Goal: Information Seeking & Learning: Understand process/instructions

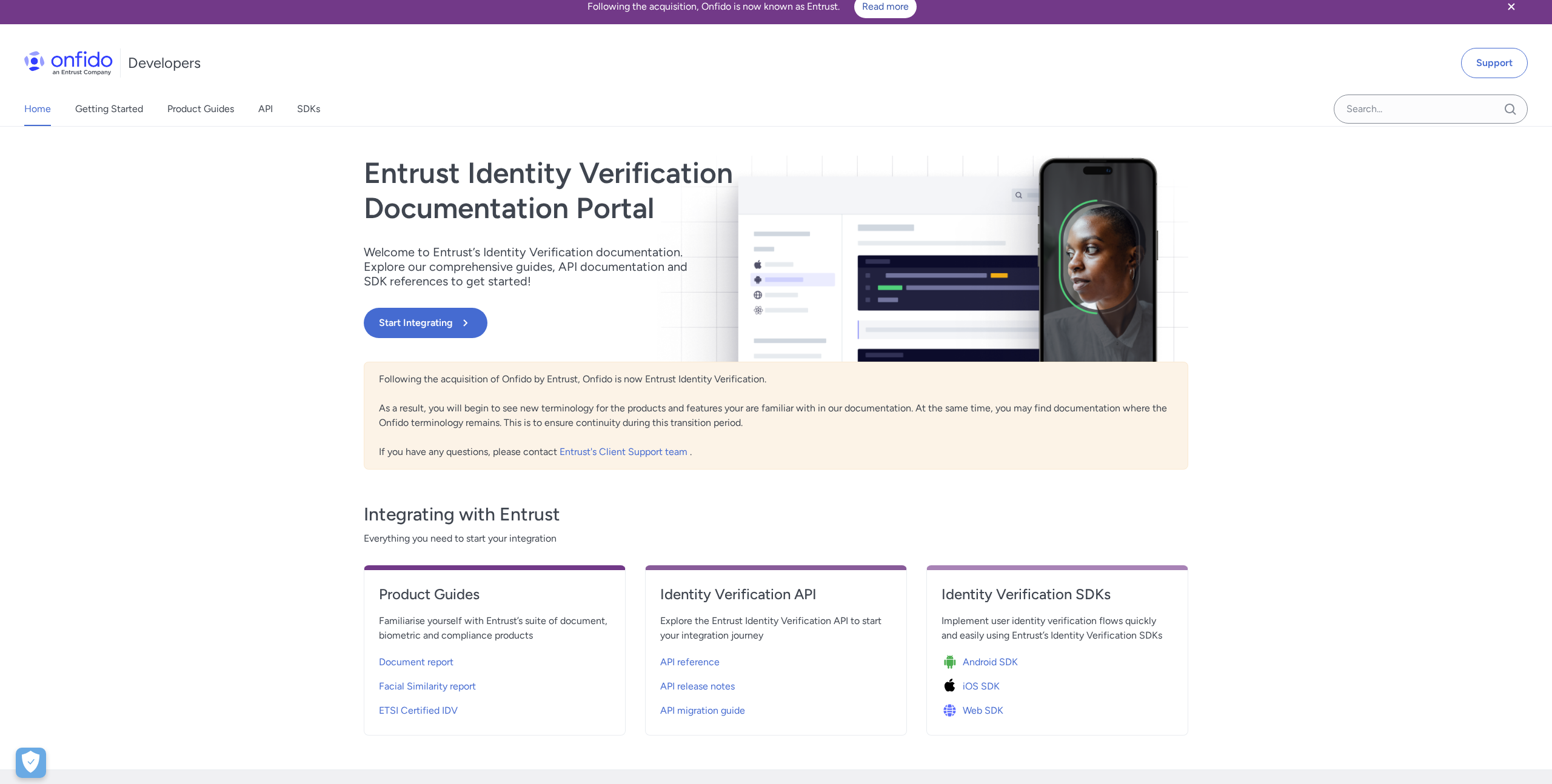
scroll to position [15, 0]
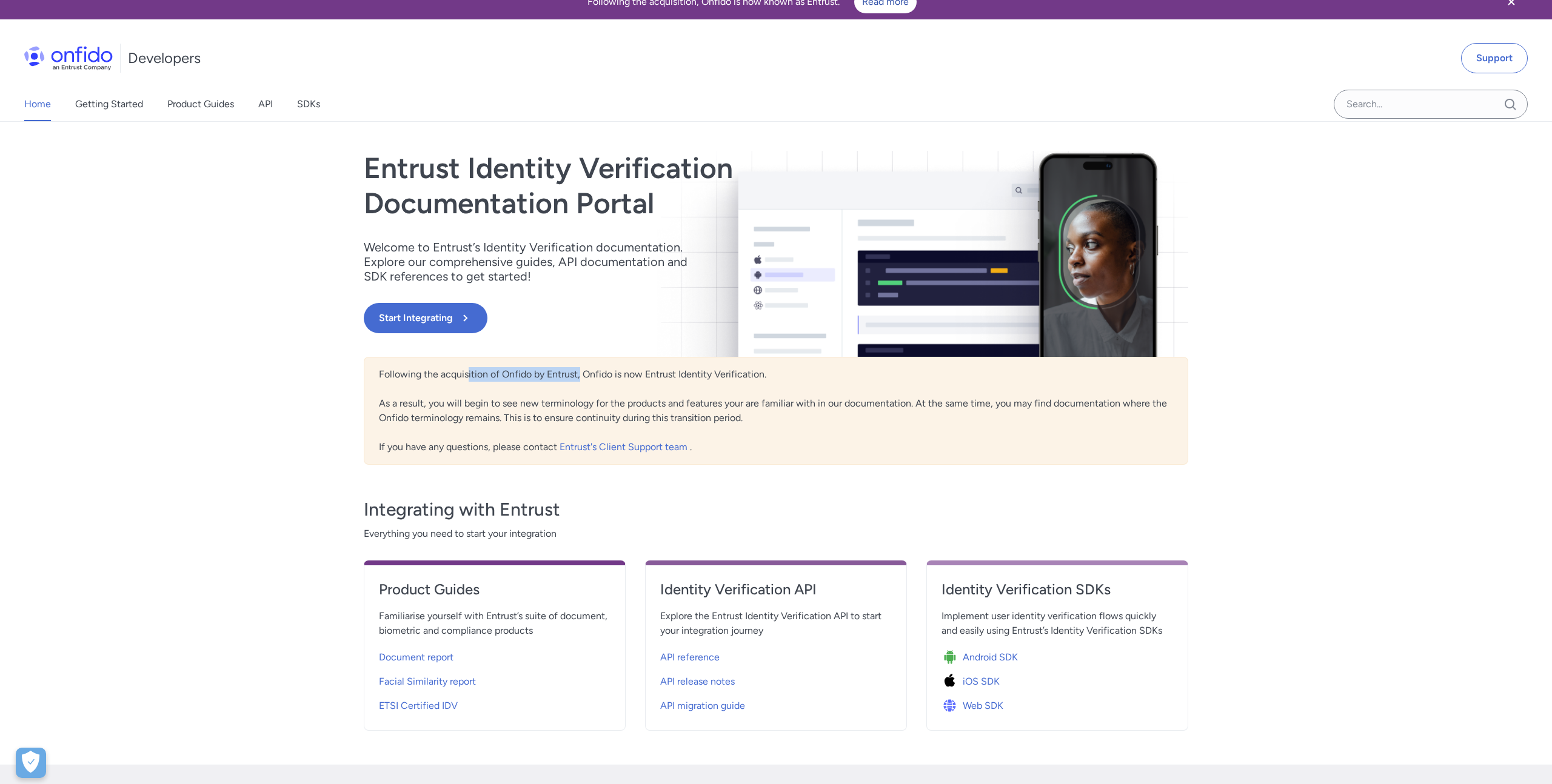
drag, startPoint x: 466, startPoint y: 376, endPoint x: 579, endPoint y: 371, distance: 113.1
click at [580, 372] on div "Following the acquisition of Onfido by Entrust, Onfido is now Entrust Identity …" at bounding box center [776, 411] width 825 height 108
drag, startPoint x: 591, startPoint y: 372, endPoint x: 722, endPoint y: 369, distance: 131.0
click at [722, 369] on div "Following the acquisition of Onfido by Entrust, Onfido is now Entrust Identity …" at bounding box center [776, 411] width 825 height 108
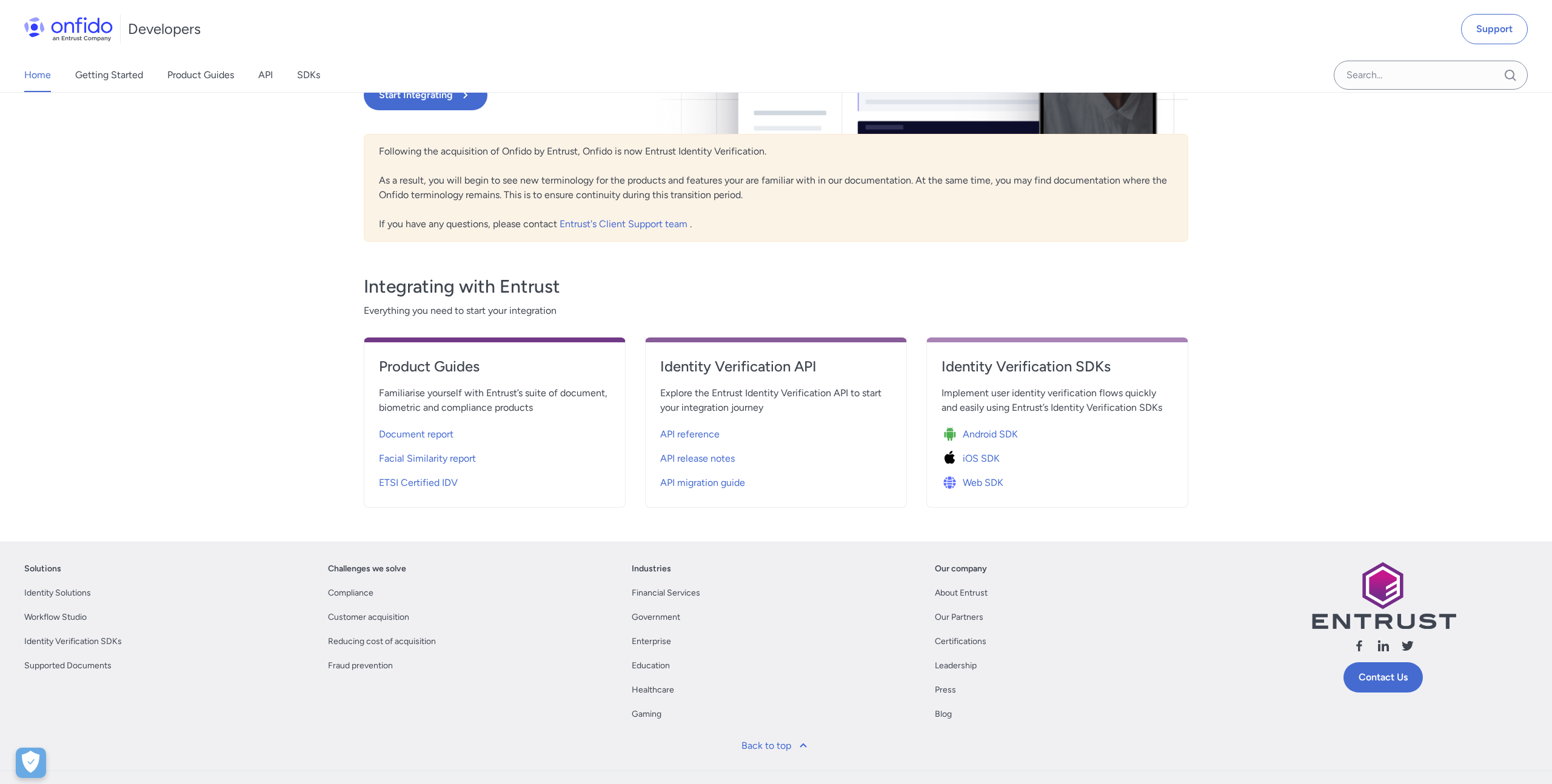
scroll to position [0, 0]
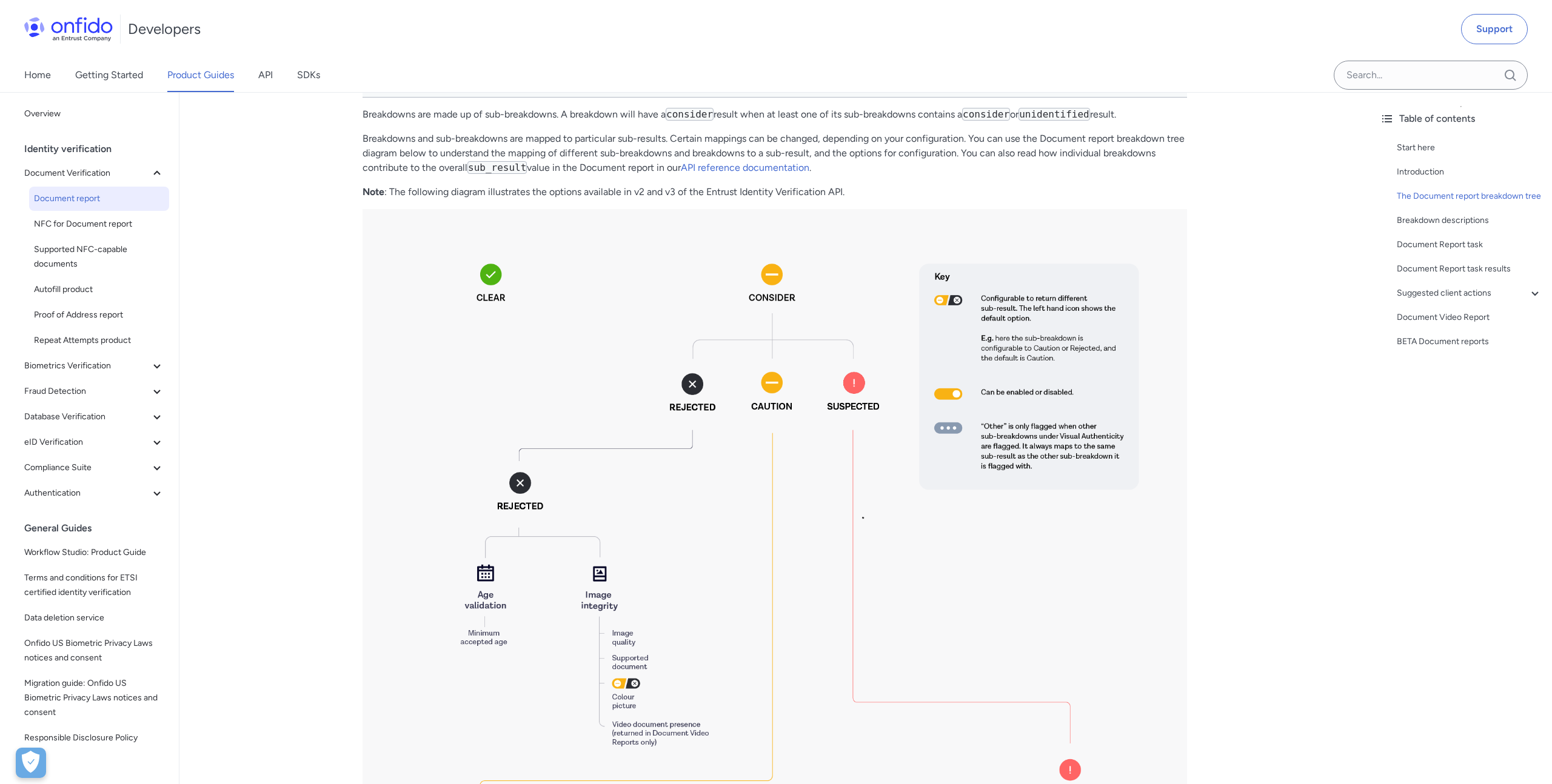
scroll to position [483, 0]
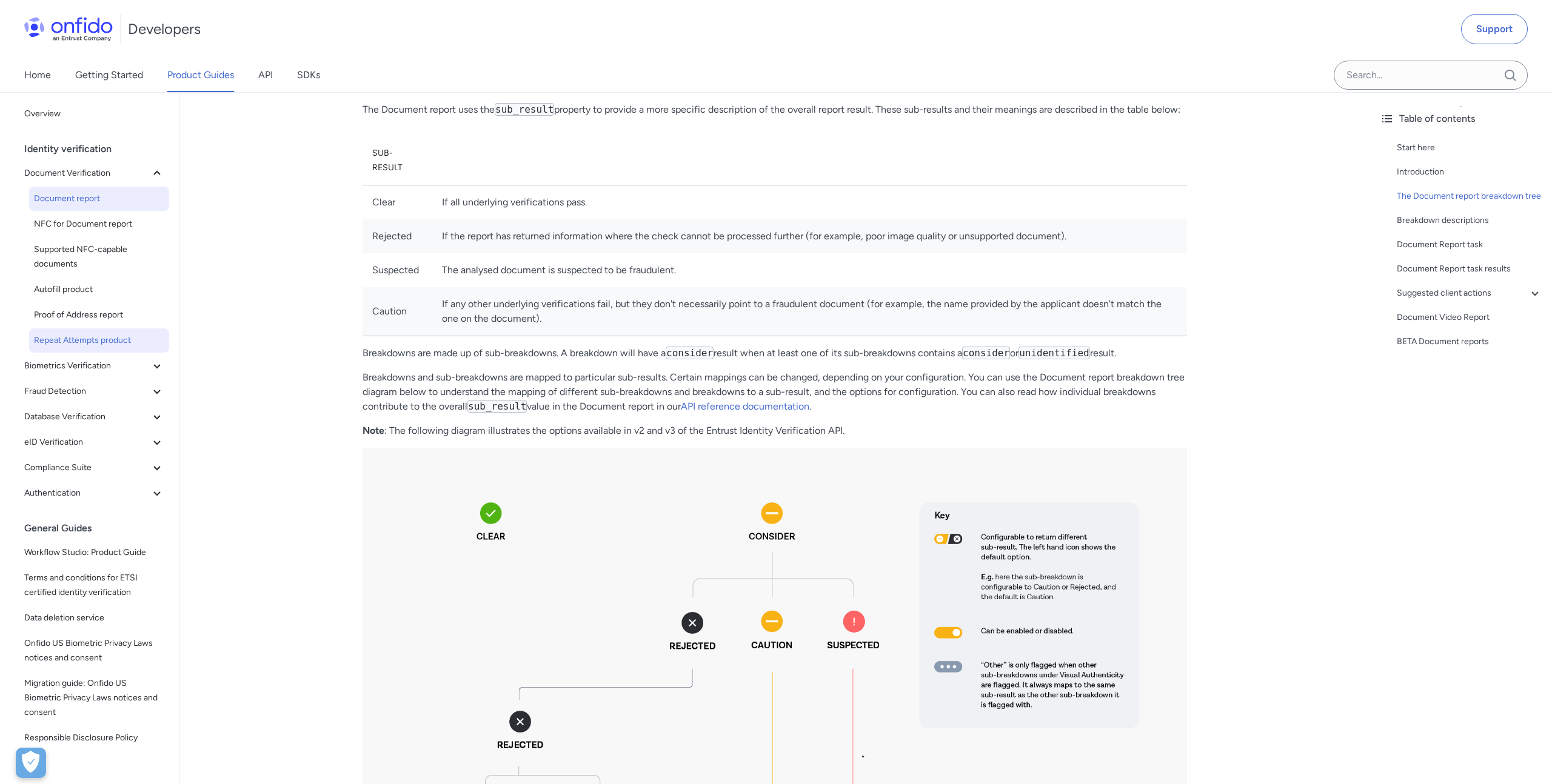
click at [82, 343] on span "Repeat Attempts product" at bounding box center [99, 341] width 131 height 15
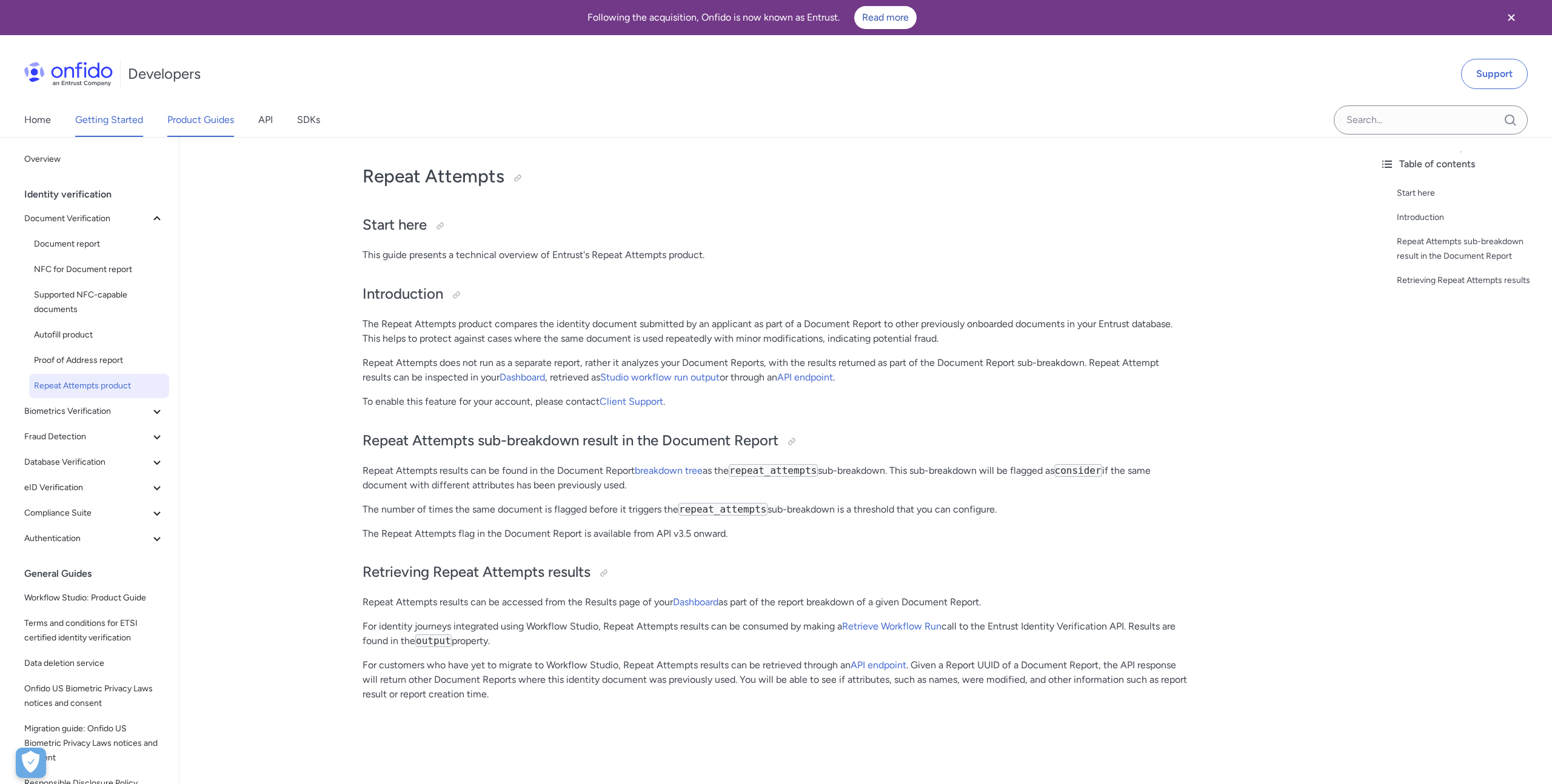
click at [100, 125] on link "Getting Started" at bounding box center [109, 120] width 68 height 34
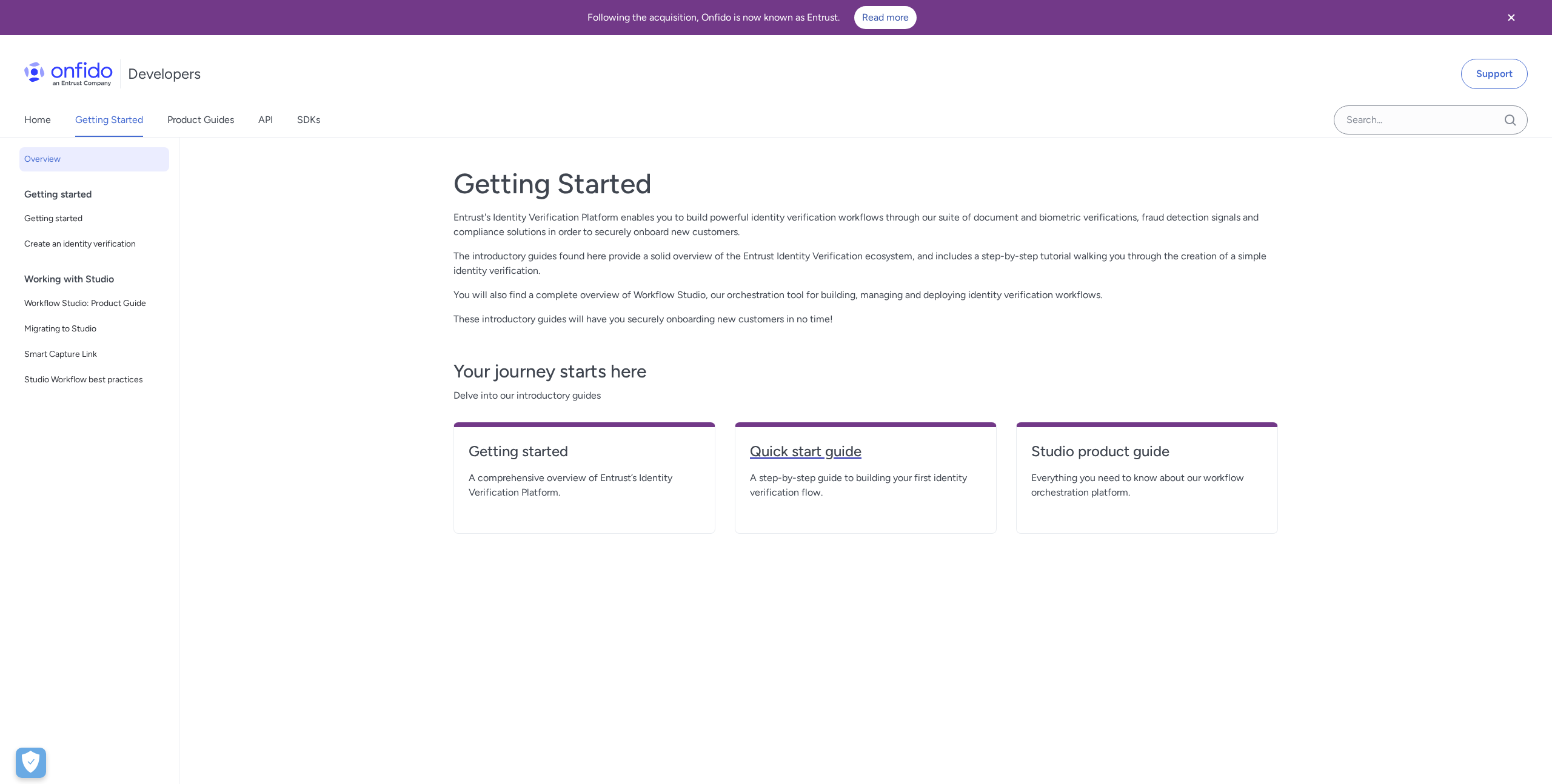
click at [776, 444] on h4 "Quick start guide" at bounding box center [866, 451] width 232 height 20
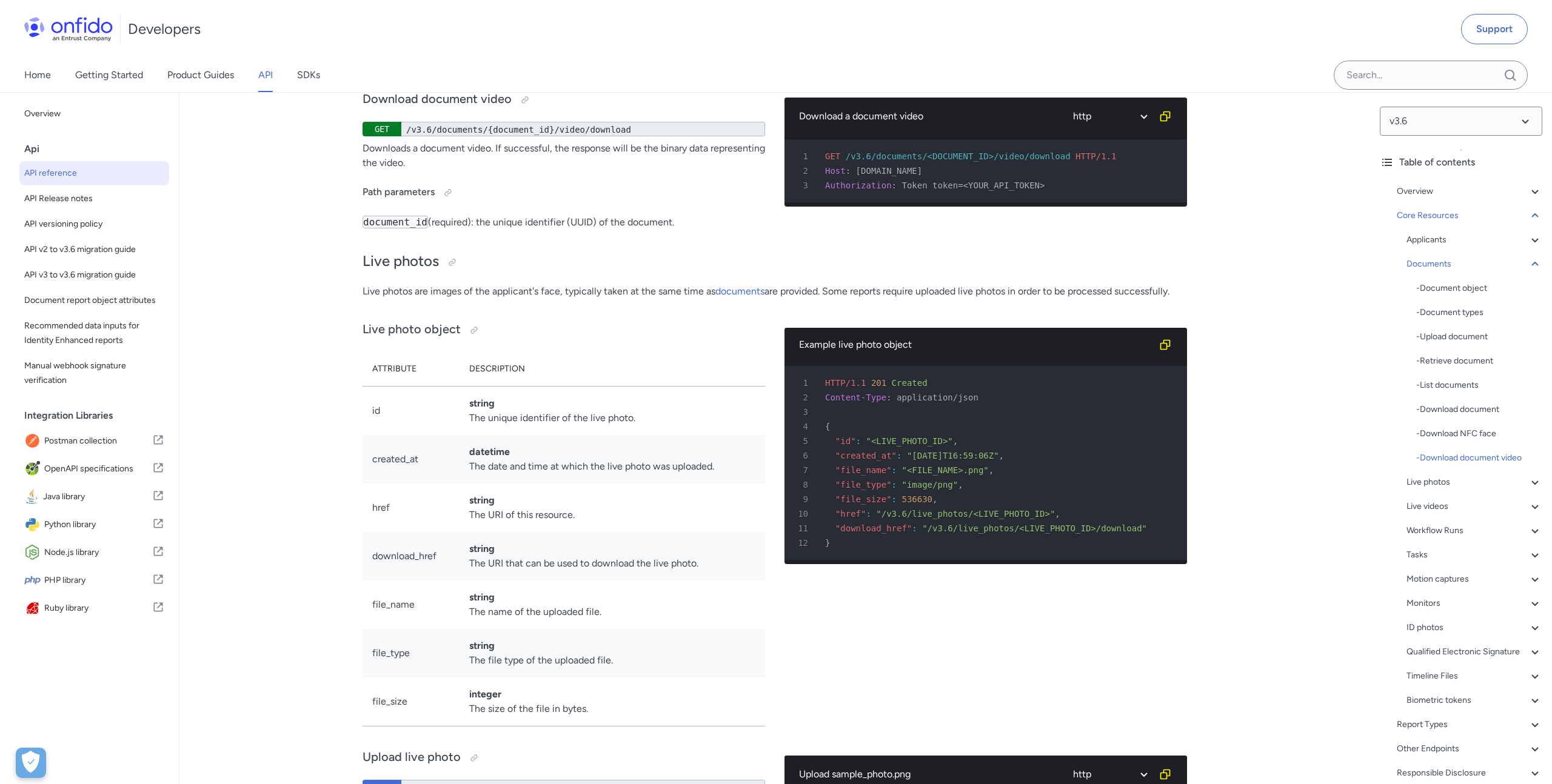
scroll to position [21819, 0]
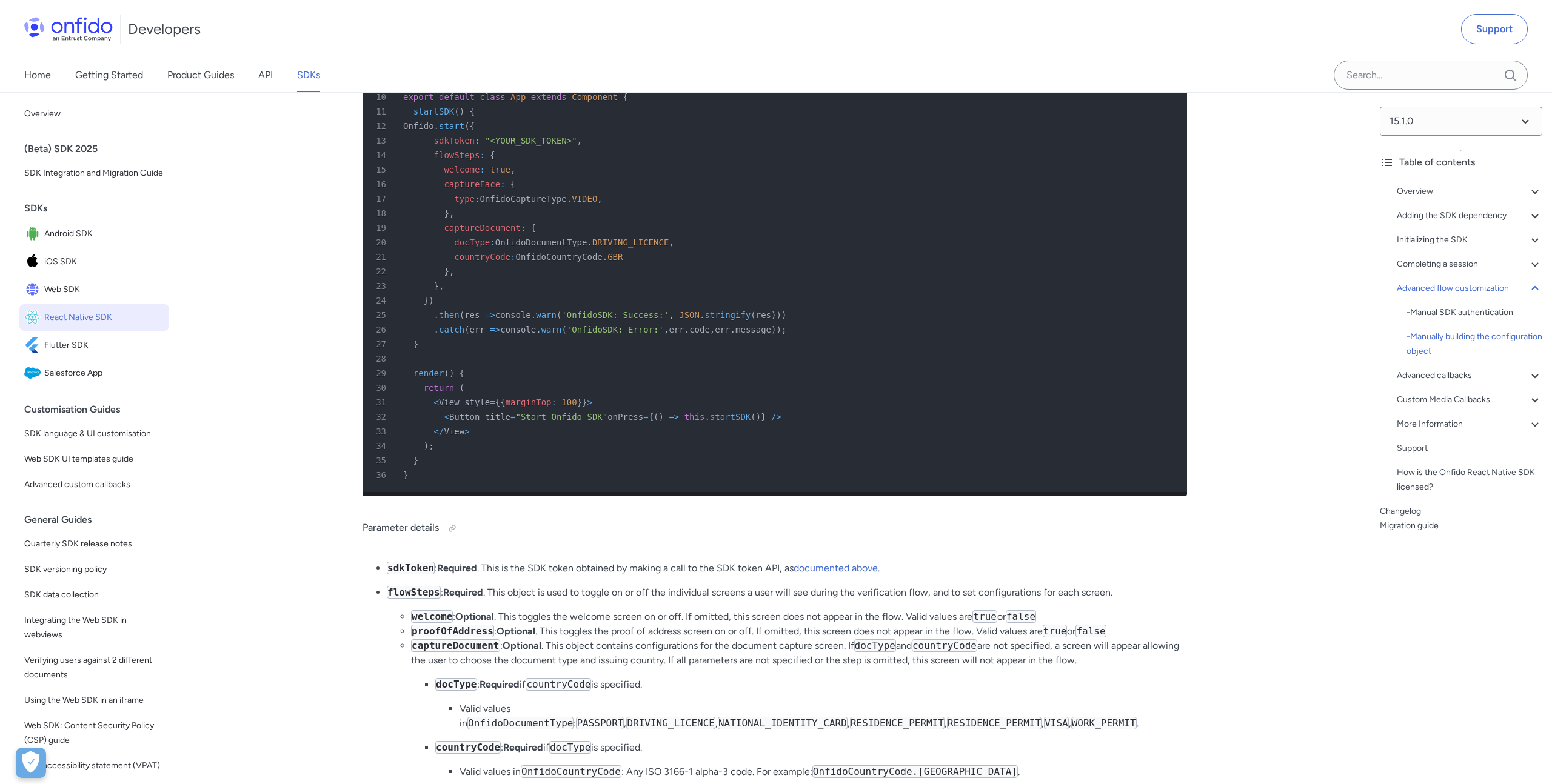
scroll to position [9208, 0]
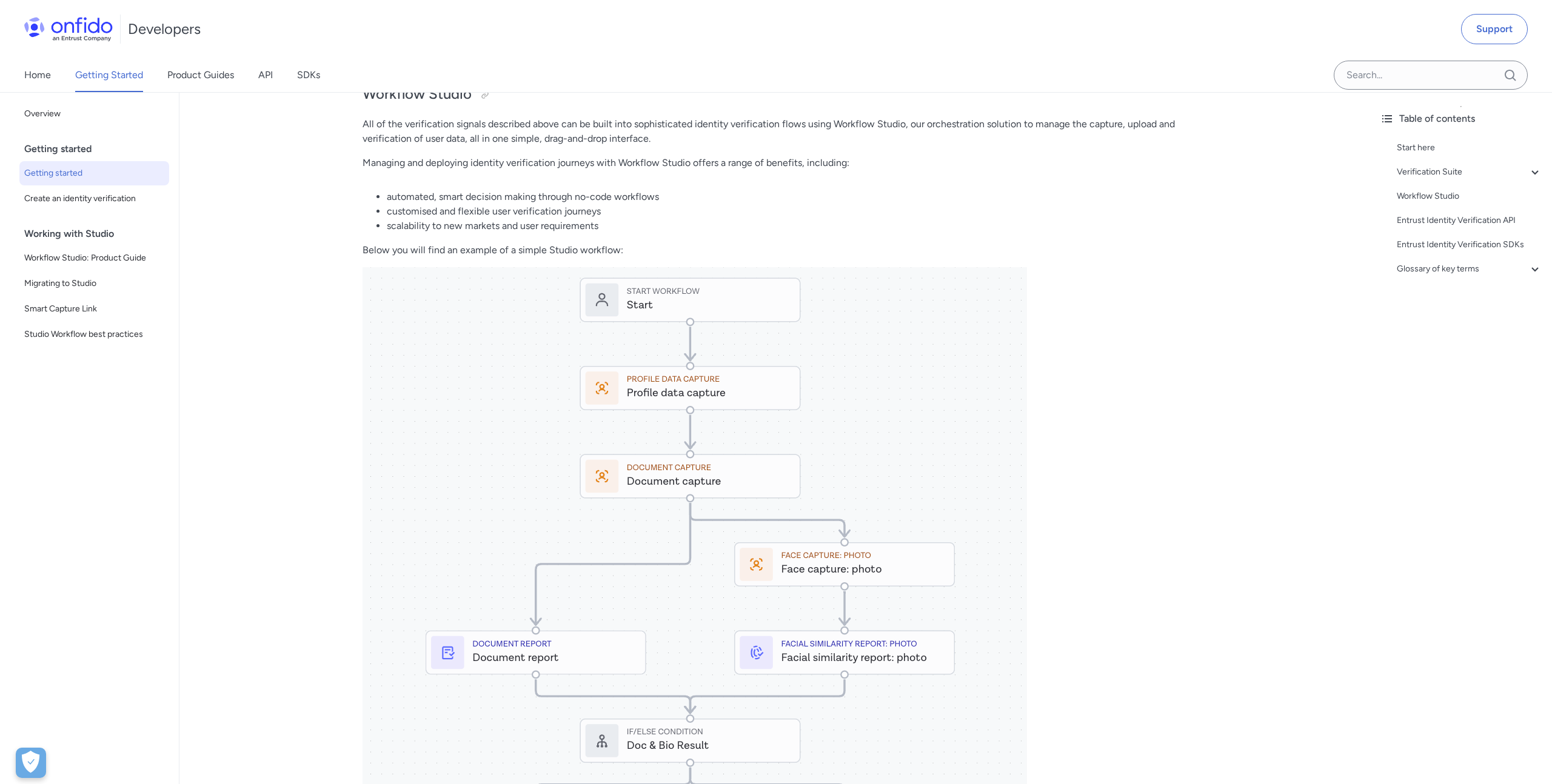
scroll to position [1426, 0]
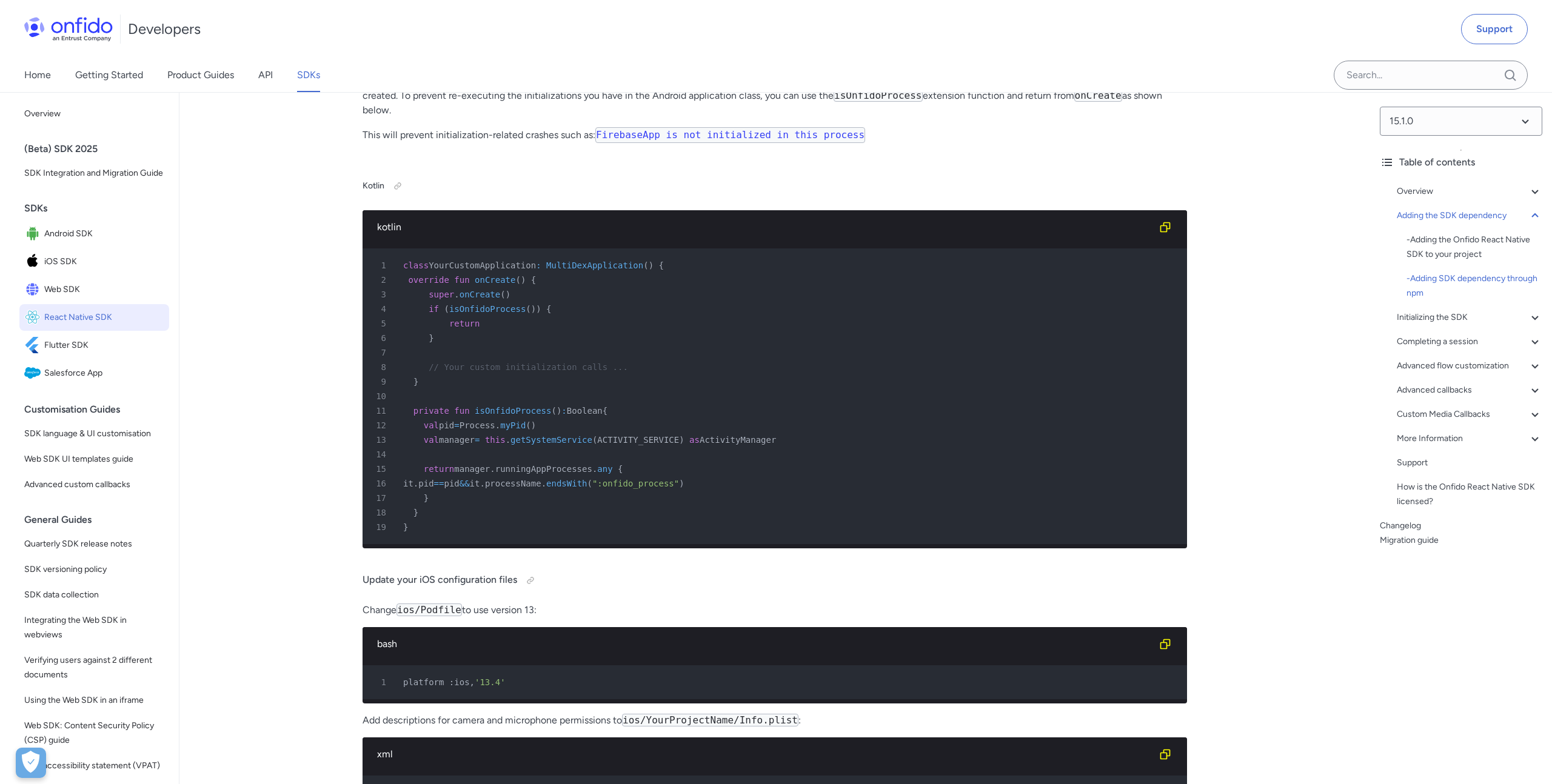
scroll to position [1867, 0]
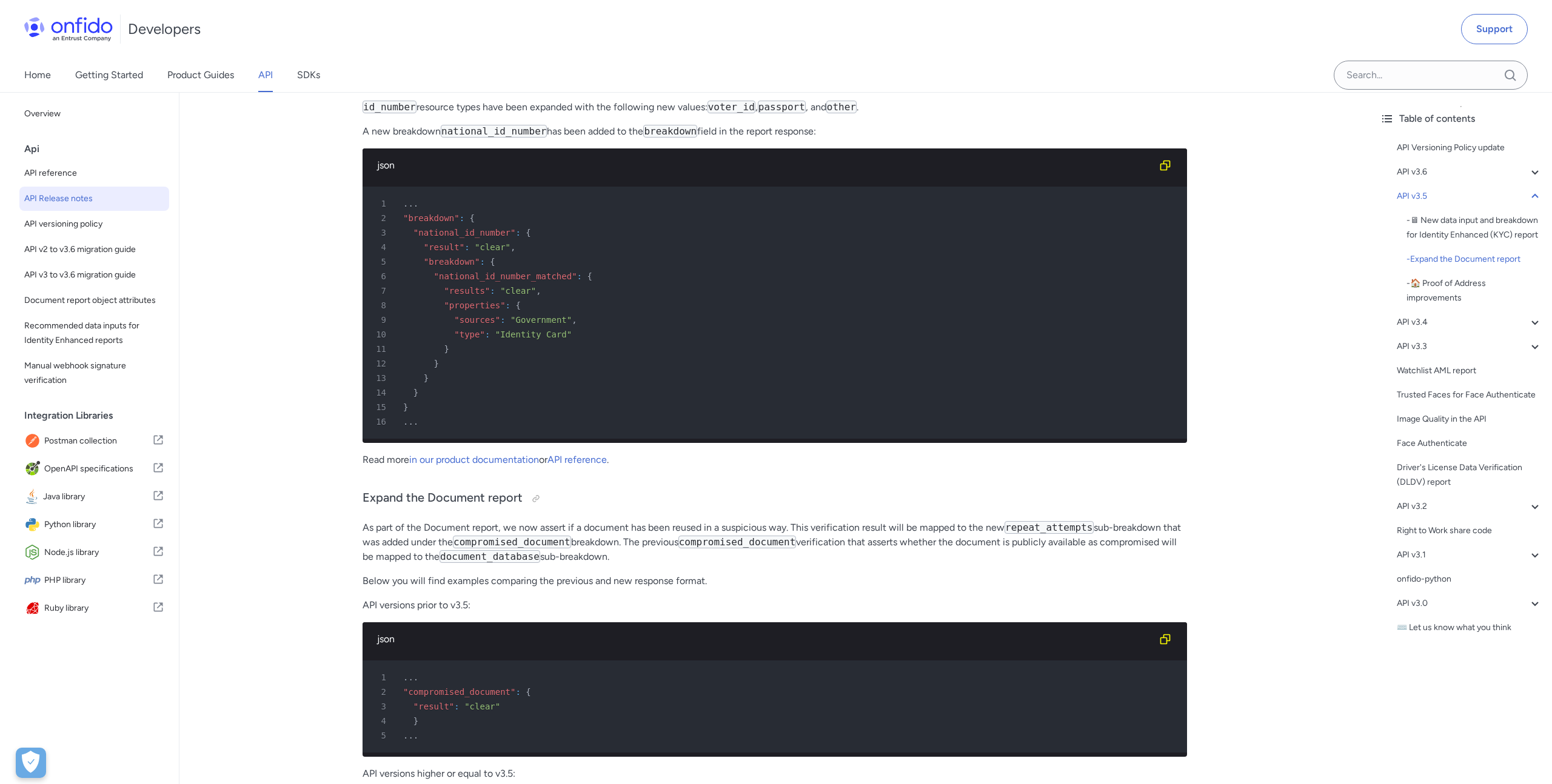
scroll to position [635, 0]
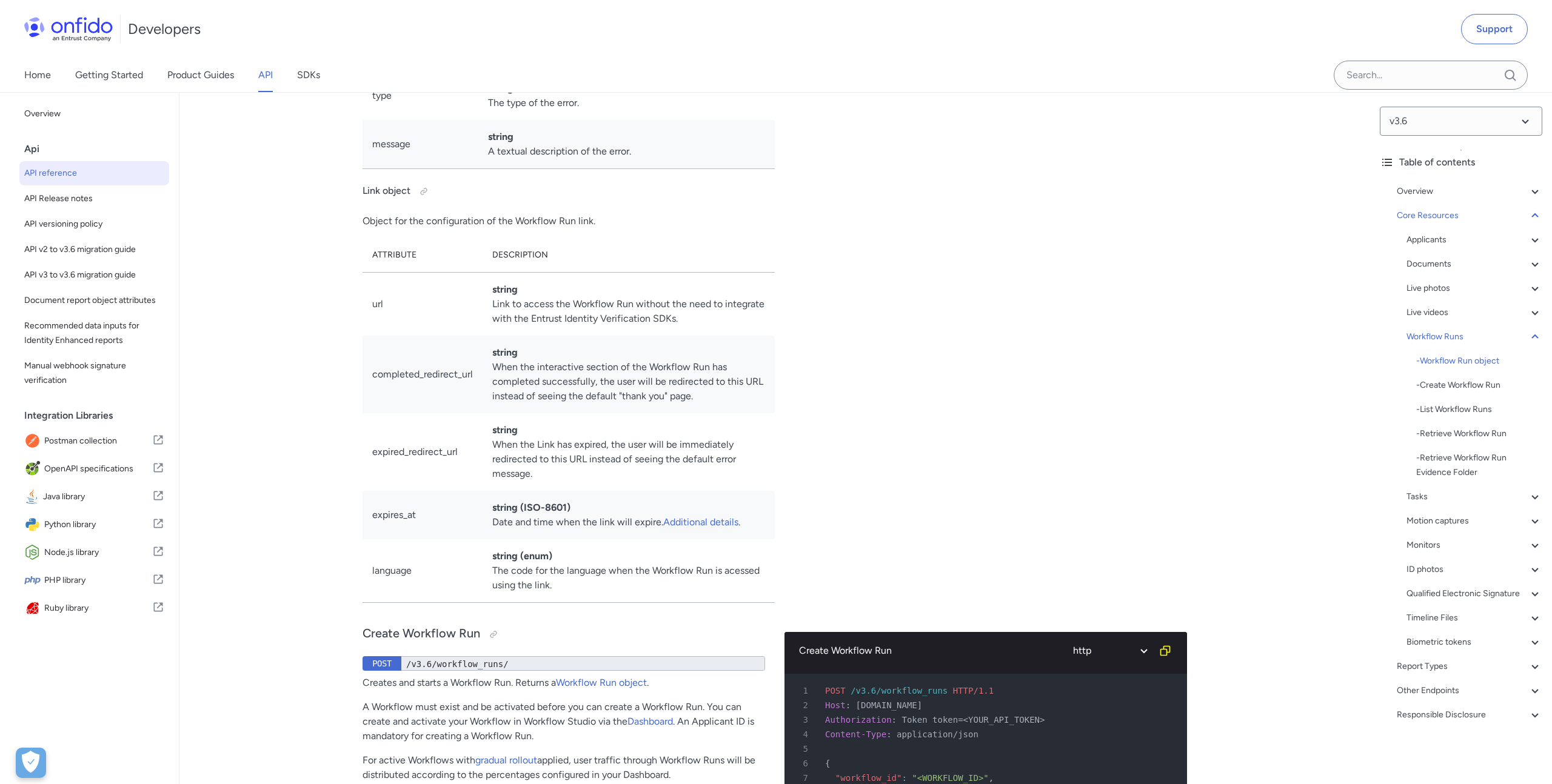
scroll to position [26440, 0]
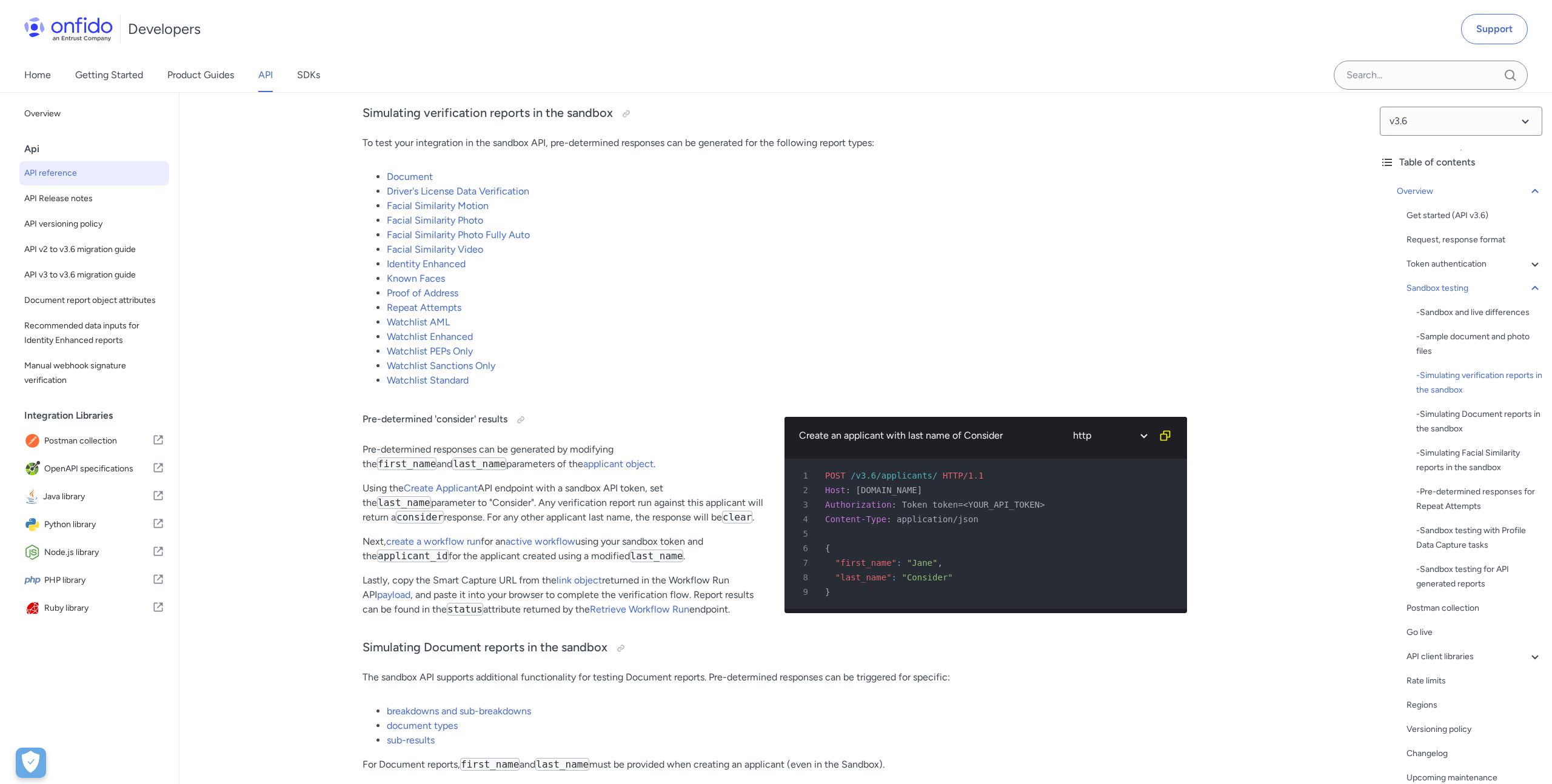
scroll to position [2280, 0]
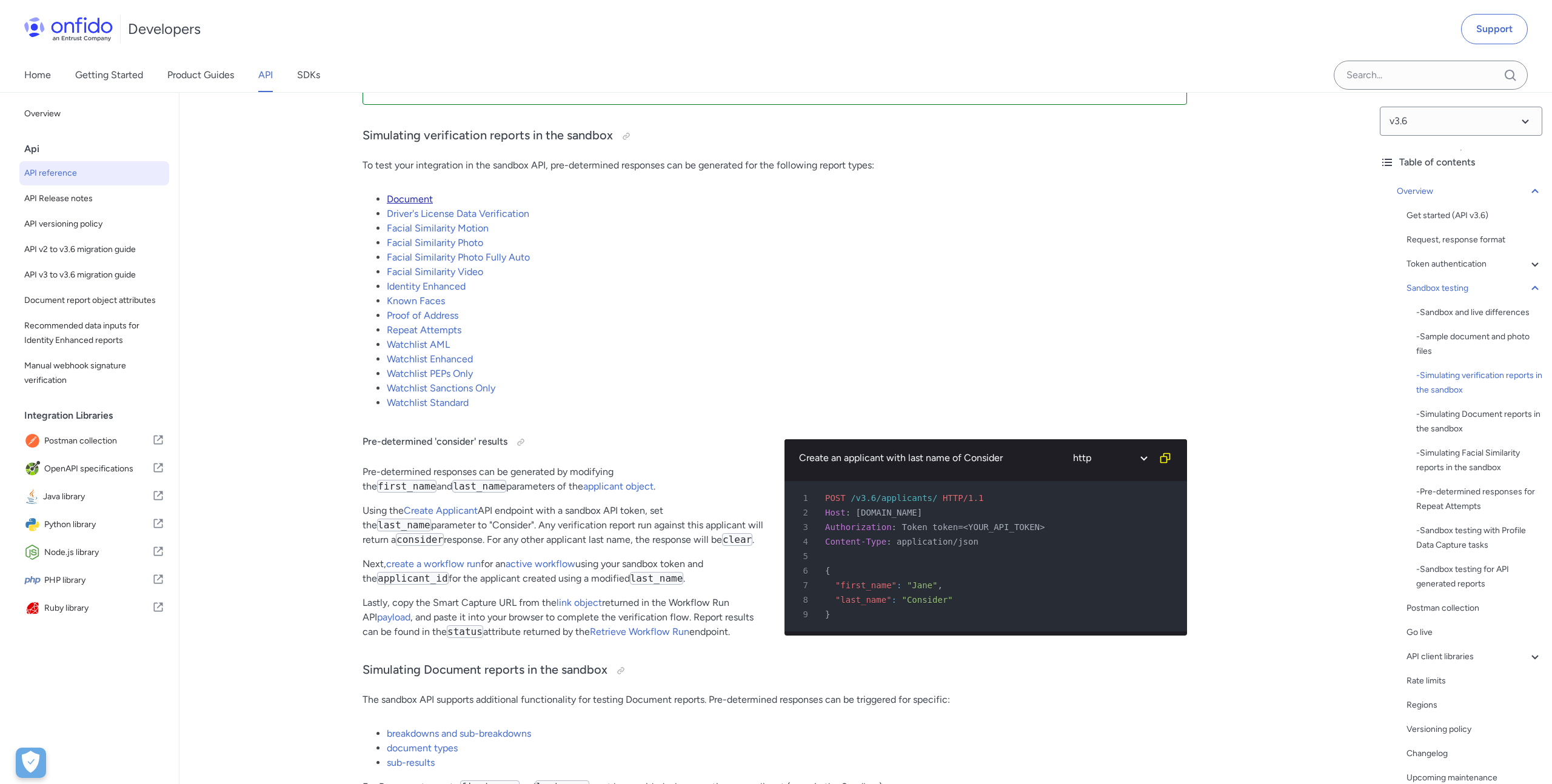
click at [415, 197] on link "Document" at bounding box center [409, 199] width 46 height 11
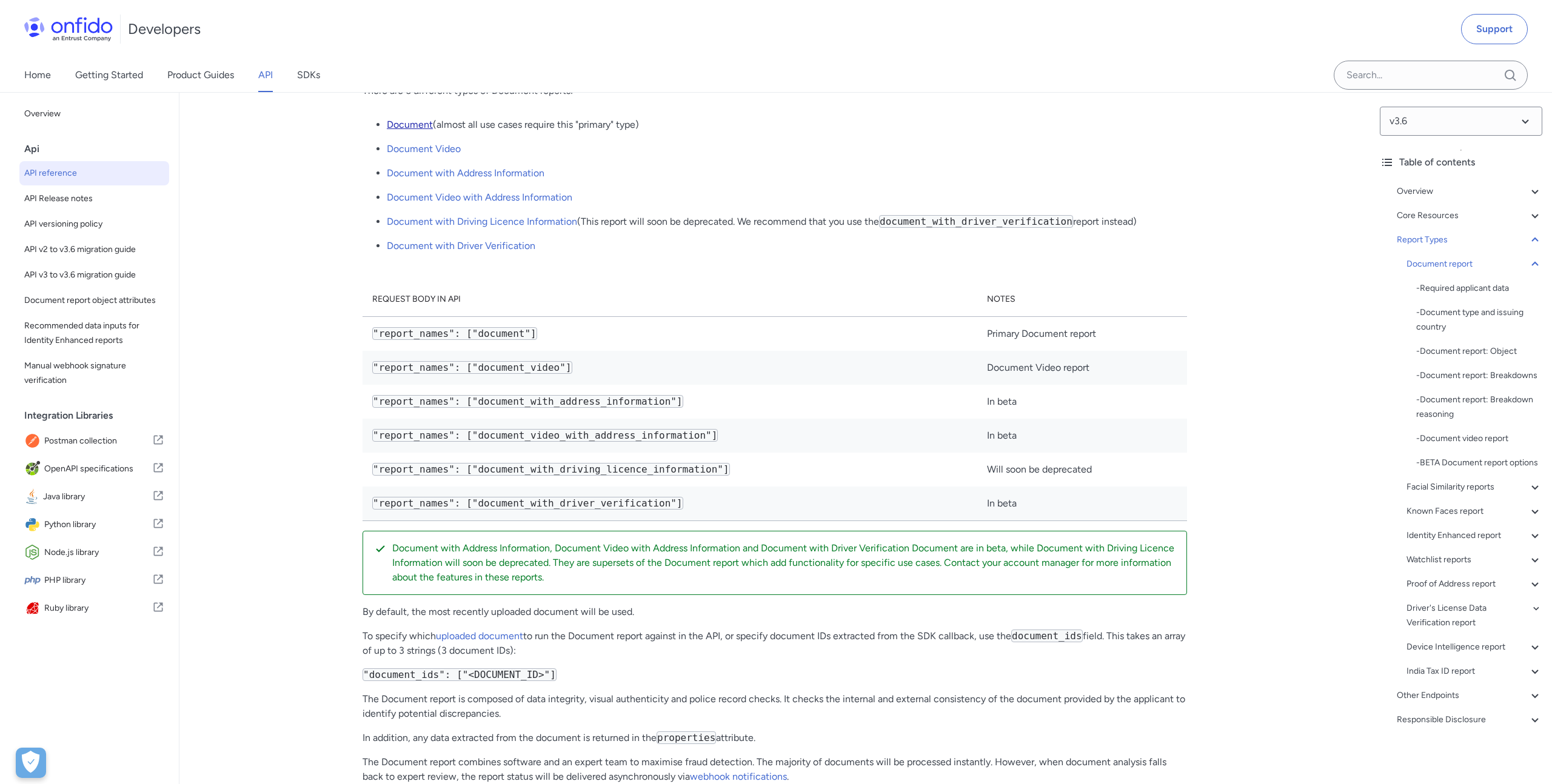
click at [420, 131] on link "Document" at bounding box center [409, 124] width 46 height 11
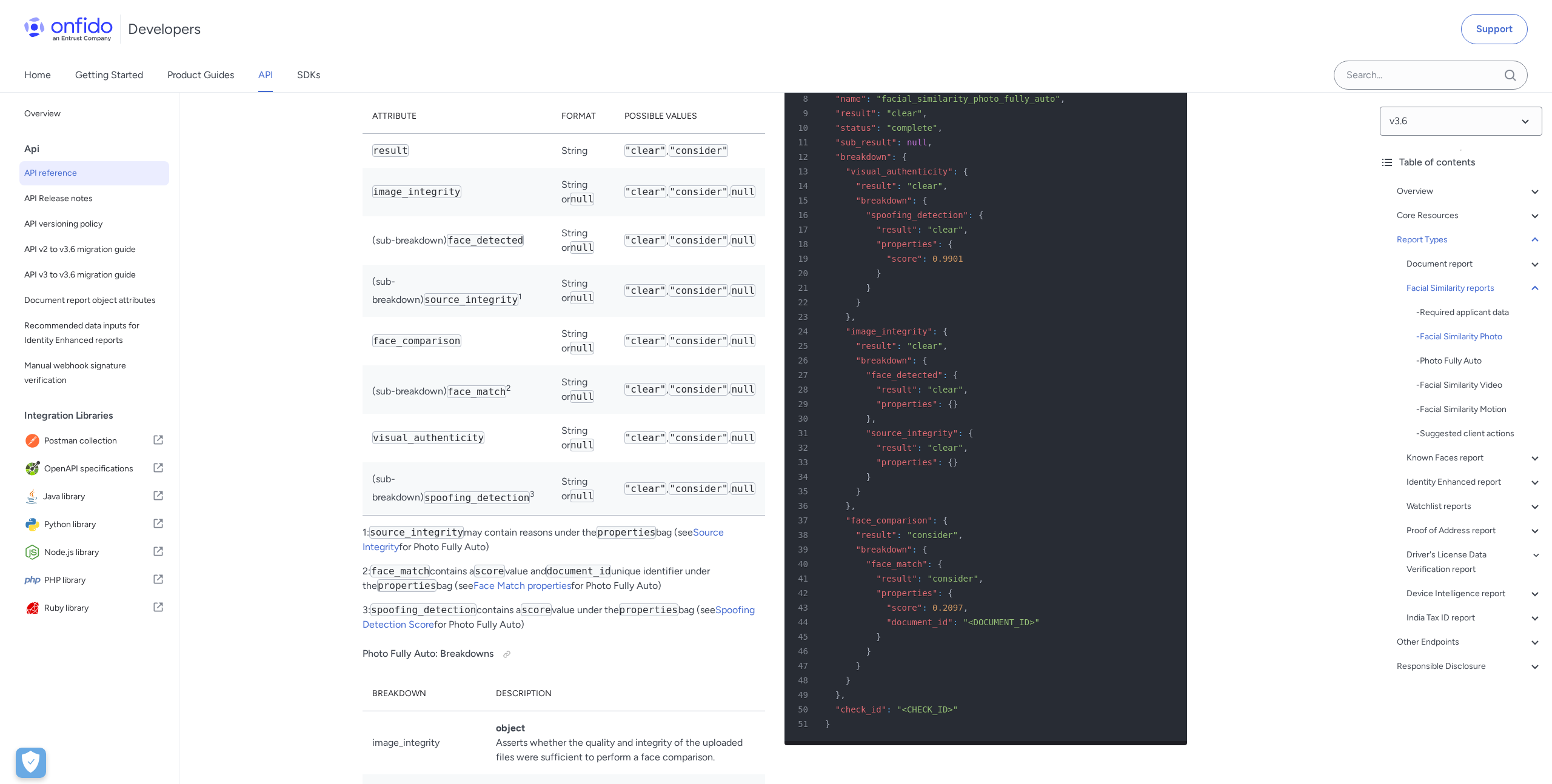
scroll to position [56614, 0]
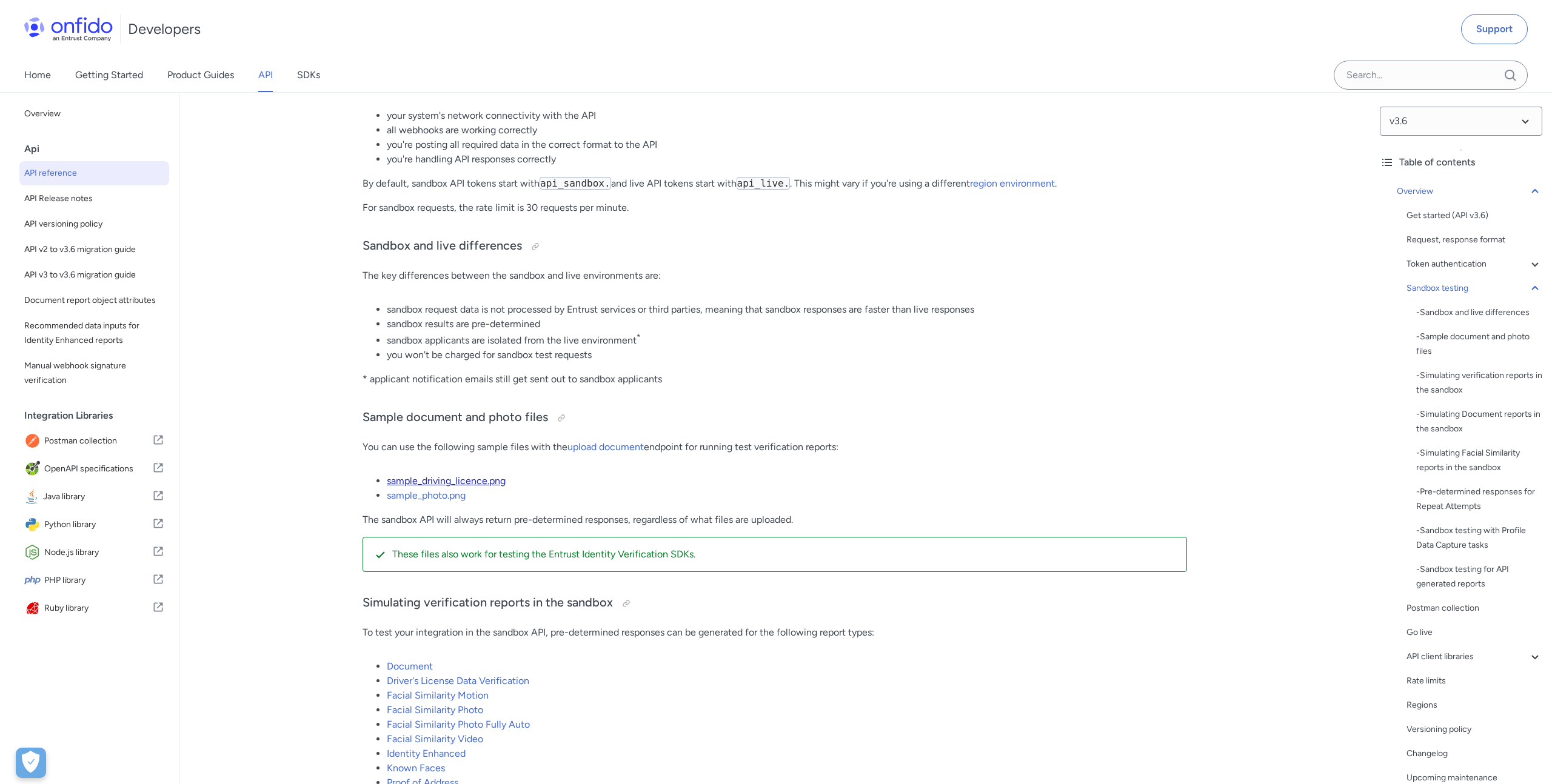
scroll to position [1815, 0]
click at [457, 498] on link "sample_photo.png" at bounding box center [426, 493] width 79 height 11
click at [615, 446] on link "upload document" at bounding box center [605, 445] width 76 height 11
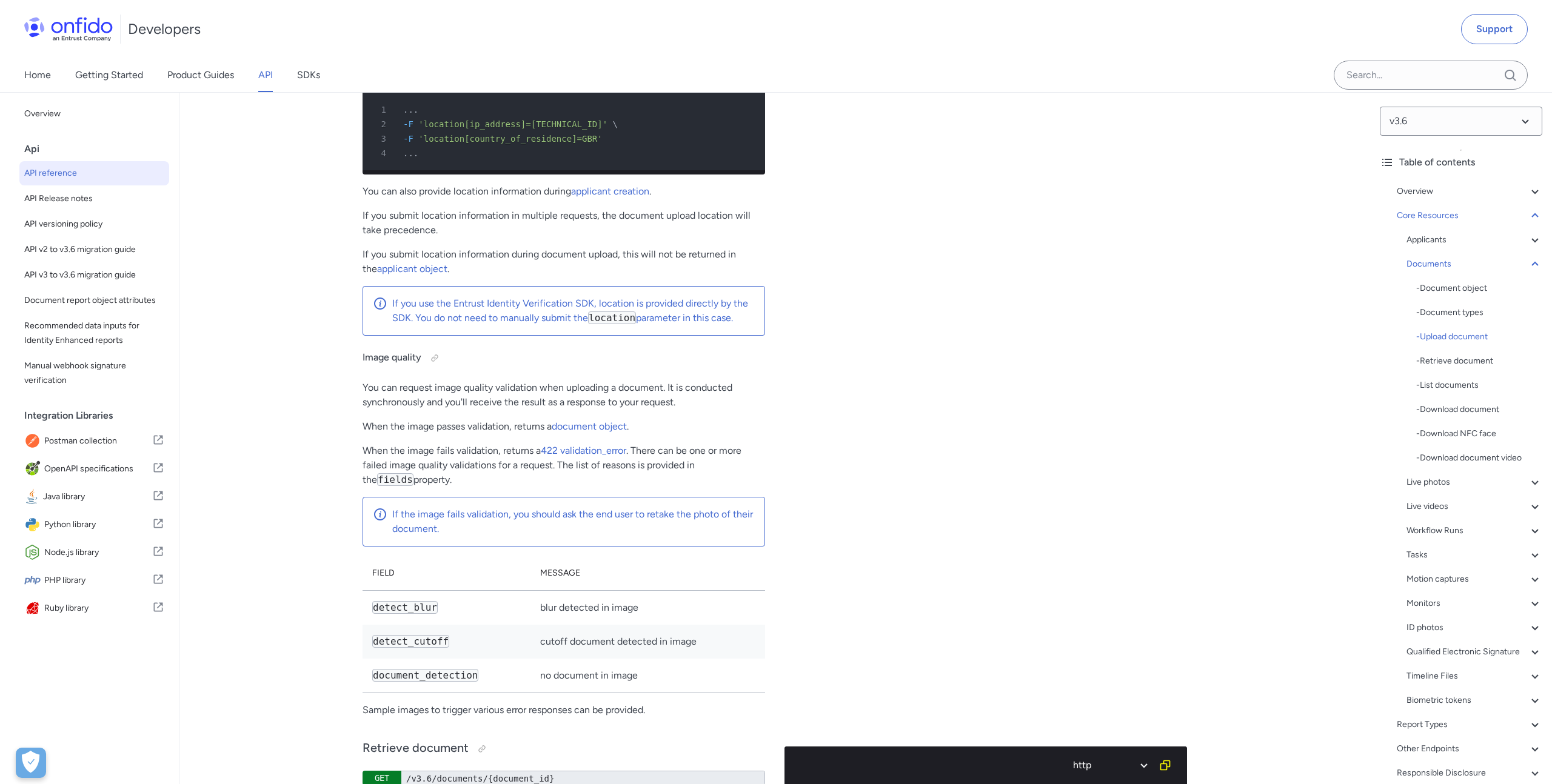
scroll to position [20598, 0]
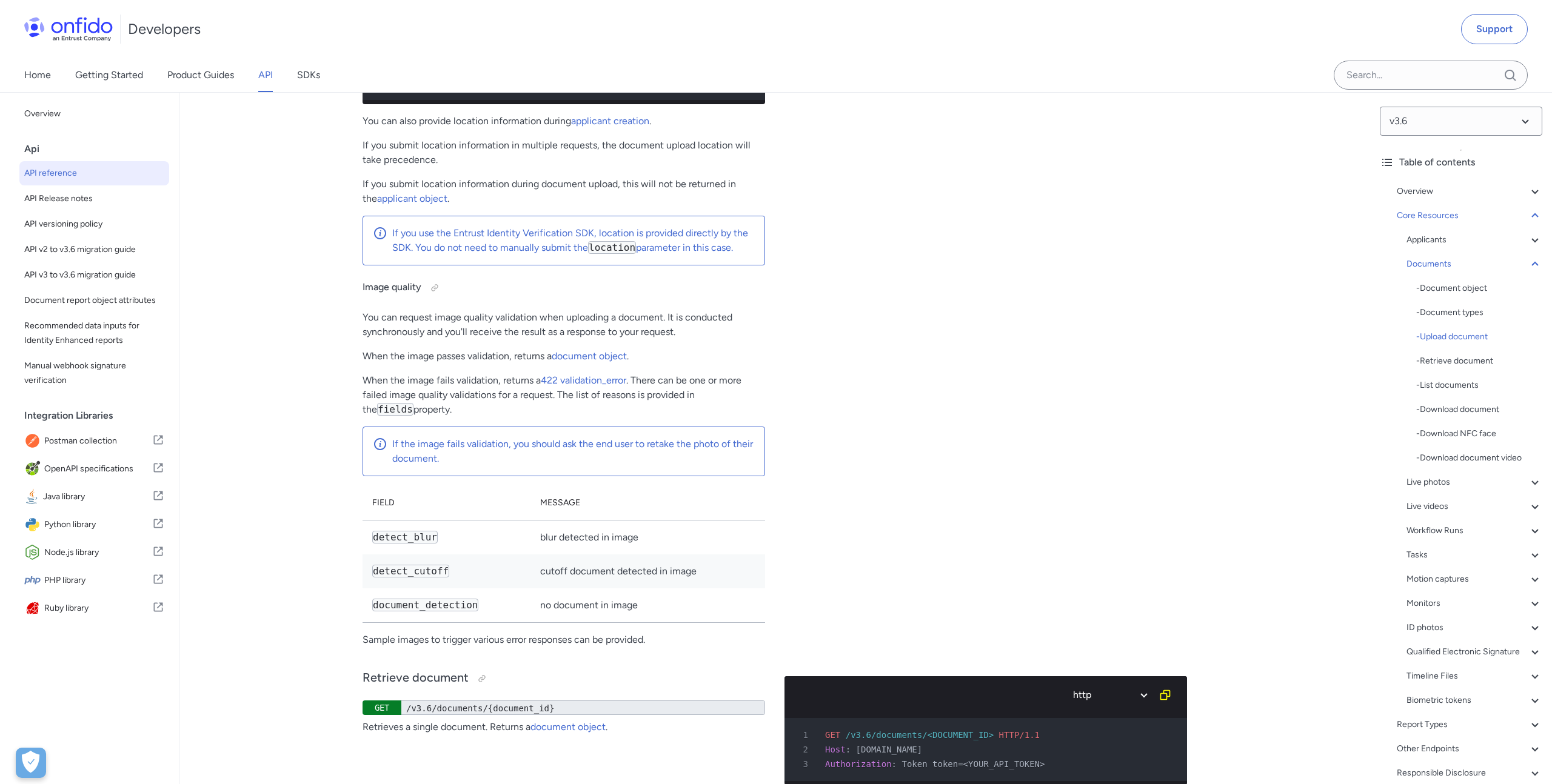
scroll to position [1815, 0]
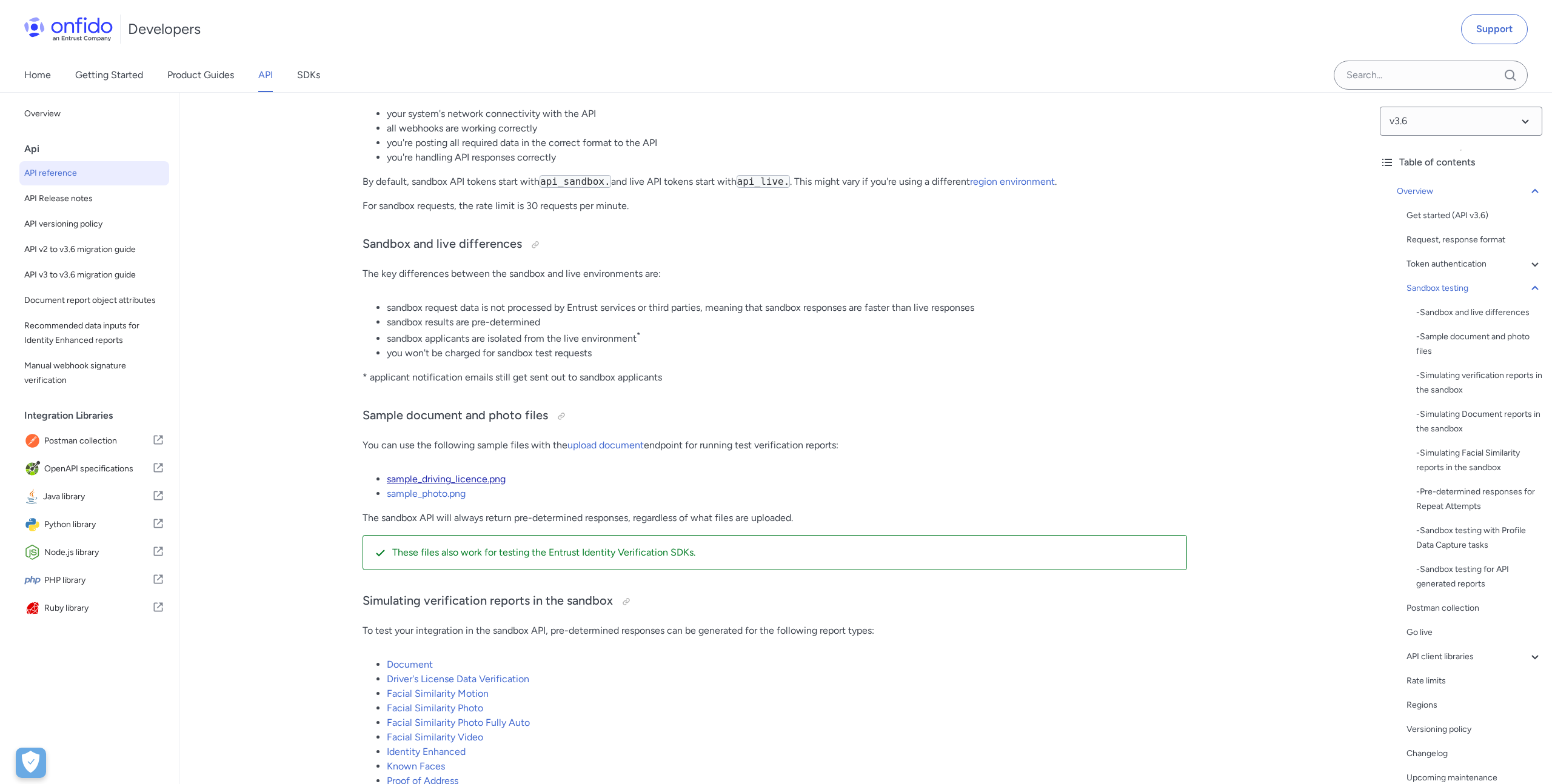
click at [442, 477] on link "sample_driving_licence.png" at bounding box center [446, 478] width 119 height 11
